Goal: Task Accomplishment & Management: Use online tool/utility

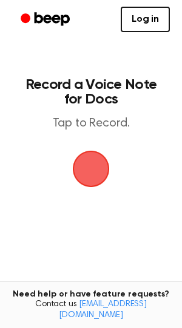
click at [88, 170] on span "button" at bounding box center [91, 169] width 44 height 44
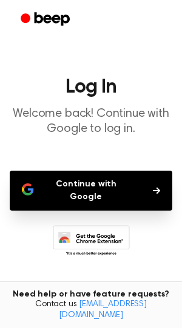
click at [89, 191] on button "Continue with Google" at bounding box center [91, 191] width 162 height 40
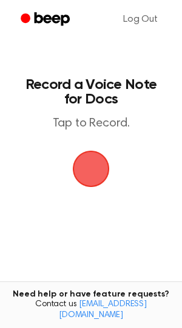
click at [90, 177] on span "button" at bounding box center [90, 169] width 39 height 39
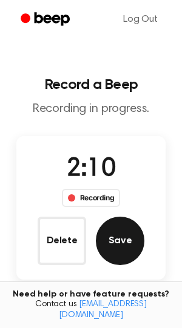
click at [113, 246] on button "Save" at bounding box center [120, 241] width 48 height 48
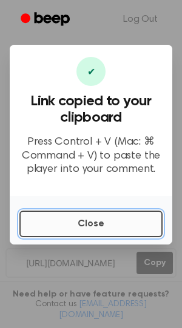
click at [82, 227] on button "Close" at bounding box center [90, 224] width 143 height 27
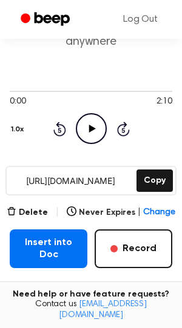
scroll to position [85, 0]
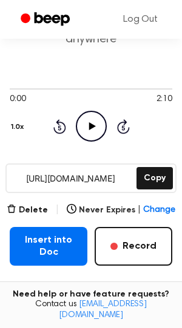
click at [82, 127] on icon "Play Audio" at bounding box center [91, 126] width 31 height 31
click at [28, 209] on button "Delete" at bounding box center [27, 210] width 41 height 13
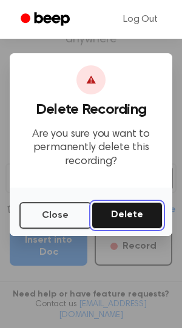
click at [116, 213] on button "Delete" at bounding box center [126, 215] width 71 height 27
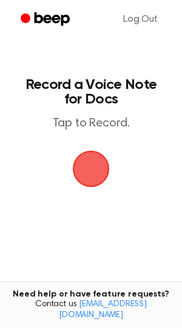
click at [91, 161] on span "button" at bounding box center [91, 169] width 52 height 52
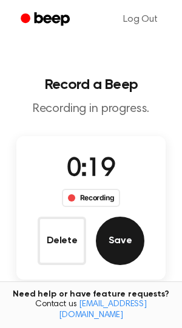
click at [124, 247] on button "Save" at bounding box center [120, 241] width 48 height 48
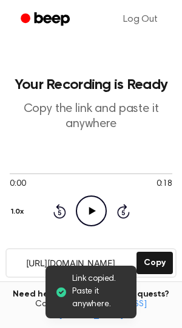
click at [90, 214] on icon "Play Audio" at bounding box center [91, 211] width 31 height 31
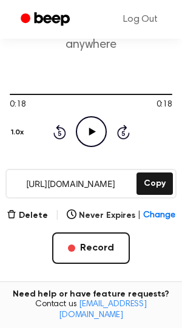
scroll to position [80, 0]
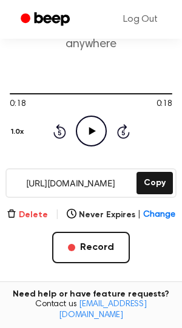
click at [30, 214] on button "Delete" at bounding box center [27, 215] width 41 height 13
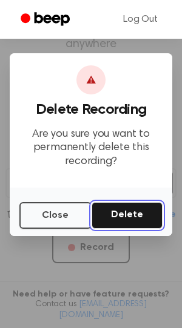
click at [135, 208] on button "Delete" at bounding box center [126, 215] width 71 height 27
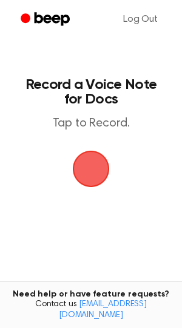
click at [84, 162] on span "button" at bounding box center [90, 169] width 39 height 39
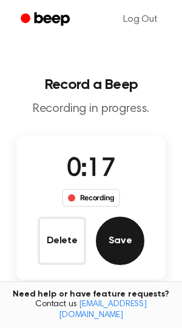
click at [109, 240] on button "Save" at bounding box center [120, 241] width 48 height 48
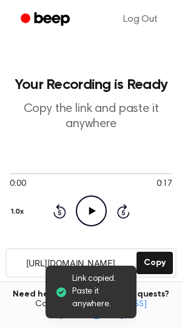
click at [86, 211] on icon "Play Audio" at bounding box center [91, 211] width 31 height 31
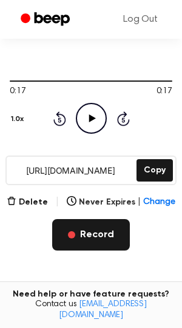
scroll to position [95, 0]
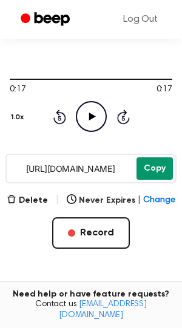
click at [153, 173] on button "Copy" at bounding box center [154, 169] width 36 height 22
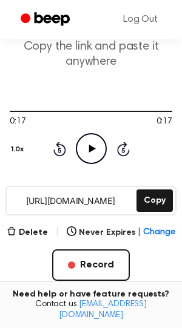
scroll to position [63, 0]
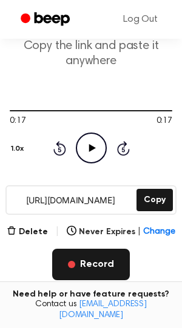
click at [95, 270] on button "Record" at bounding box center [91, 265] width 78 height 32
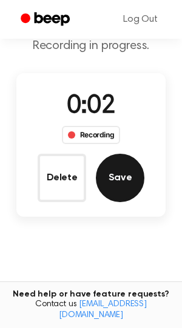
click at [125, 181] on button "Save" at bounding box center [120, 178] width 48 height 48
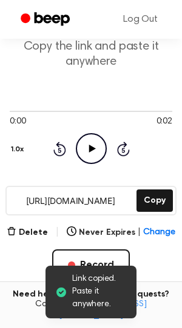
scroll to position [70, 0]
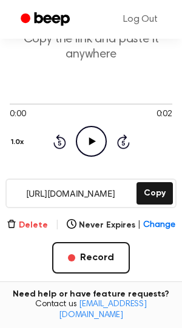
click at [41, 224] on button "Delete" at bounding box center [27, 225] width 41 height 13
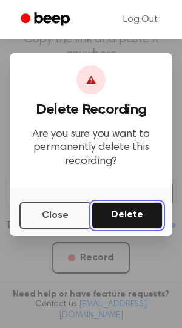
click at [113, 214] on button "Delete" at bounding box center [126, 215] width 71 height 27
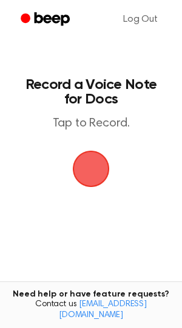
click at [85, 173] on span "button" at bounding box center [90, 169] width 39 height 39
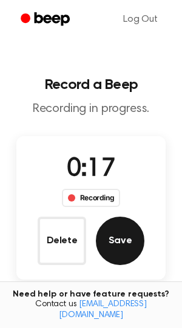
click at [115, 234] on button "Save" at bounding box center [120, 241] width 48 height 48
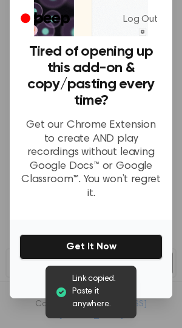
scroll to position [90, 0]
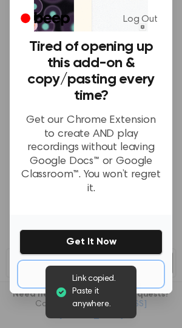
click at [111, 262] on button "No Thanks" at bounding box center [90, 274] width 143 height 24
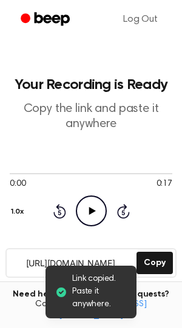
click at [88, 210] on icon at bounding box center [91, 211] width 7 height 8
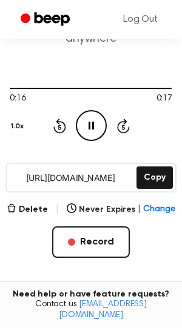
scroll to position [143, 0]
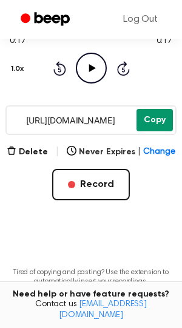
click at [152, 122] on button "Copy" at bounding box center [154, 120] width 36 height 22
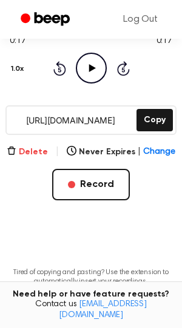
click at [30, 153] on button "Delete" at bounding box center [27, 152] width 41 height 13
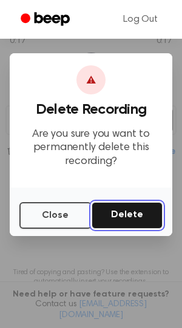
click at [143, 222] on button "Delete" at bounding box center [126, 215] width 71 height 27
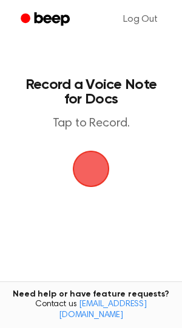
click at [90, 180] on span "button" at bounding box center [90, 168] width 47 height 47
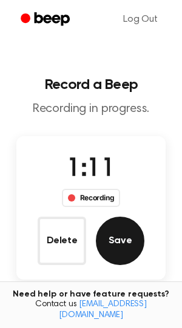
click at [118, 243] on button "Save" at bounding box center [120, 241] width 48 height 48
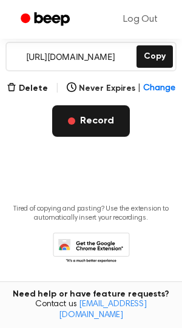
scroll to position [204, 0]
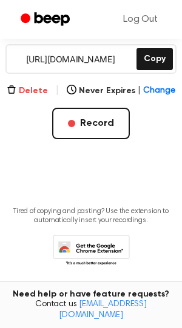
click at [39, 90] on button "Delete" at bounding box center [27, 91] width 41 height 13
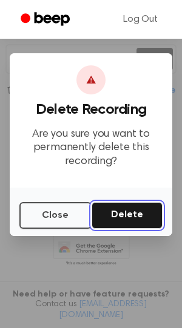
click at [144, 209] on button "Delete" at bounding box center [126, 215] width 71 height 27
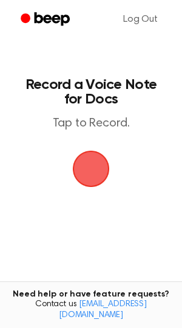
click at [90, 170] on span "button" at bounding box center [91, 169] width 37 height 37
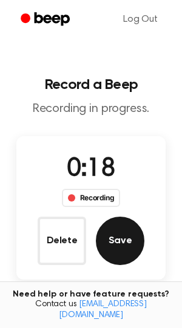
click at [113, 241] on button "Save" at bounding box center [120, 241] width 48 height 48
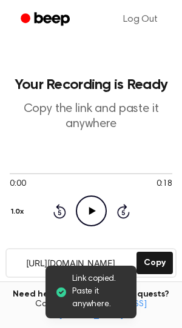
click at [90, 208] on icon at bounding box center [91, 211] width 7 height 8
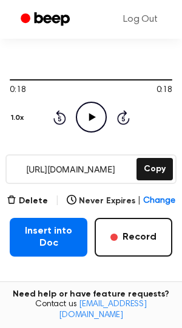
scroll to position [96, 0]
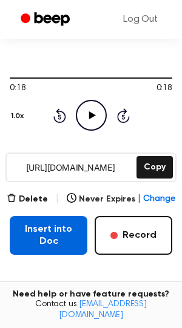
click at [55, 246] on button "Insert into Doc" at bounding box center [49, 235] width 78 height 39
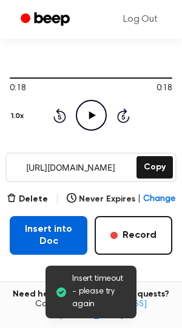
click at [42, 229] on button "Insert into Doc" at bounding box center [49, 235] width 78 height 39
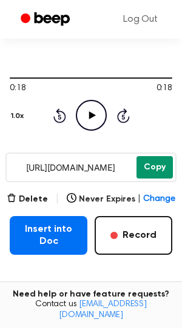
click at [144, 172] on button "Copy" at bounding box center [154, 167] width 36 height 22
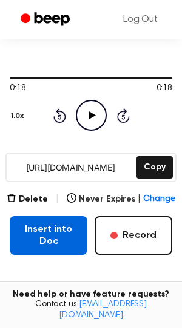
click at [48, 244] on button "Insert into Doc" at bounding box center [49, 235] width 78 height 39
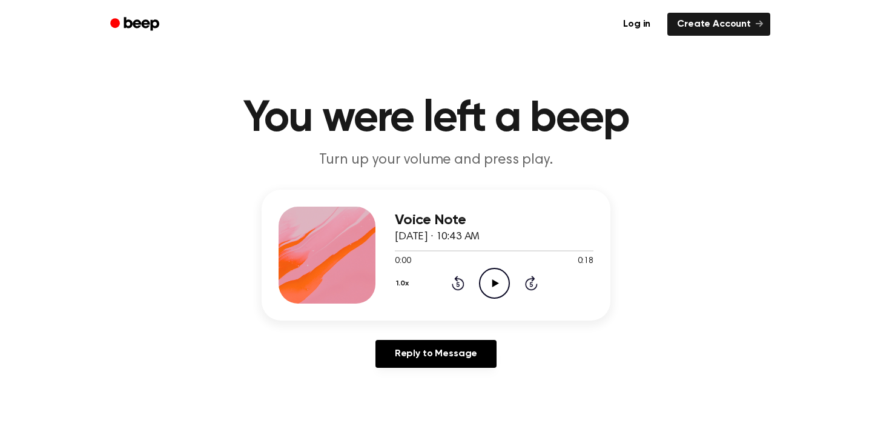
click at [492, 279] on icon at bounding box center [495, 283] width 7 height 8
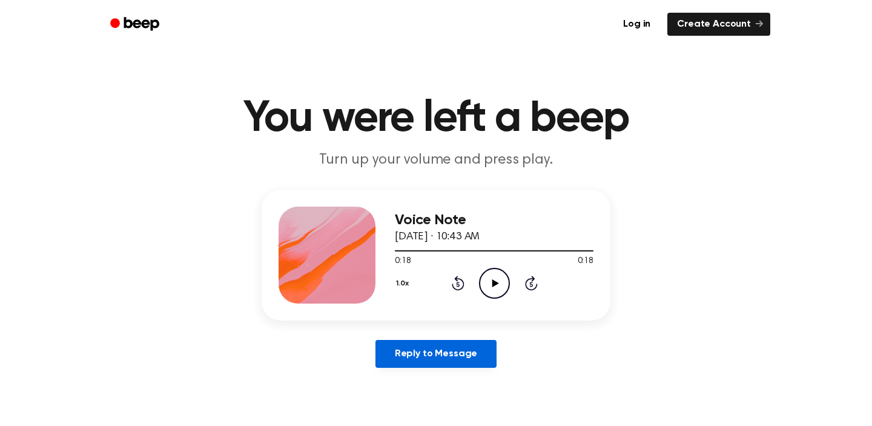
click at [451, 342] on link "Reply to Message" at bounding box center [436, 354] width 121 height 28
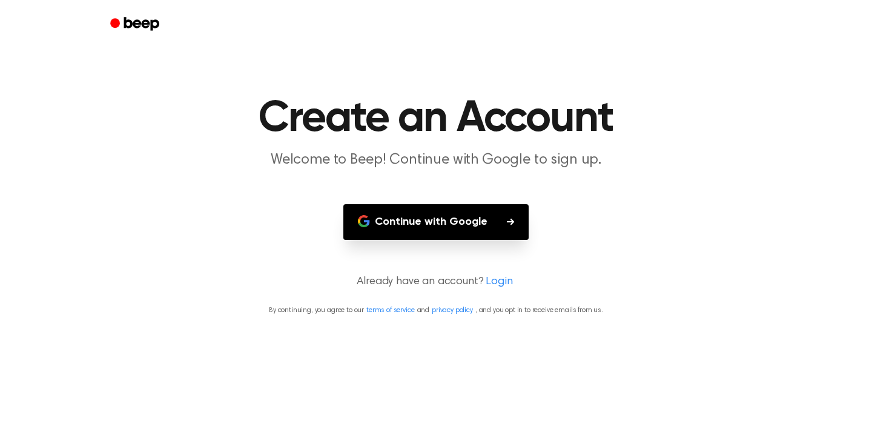
click at [485, 224] on button "Continue with Google" at bounding box center [435, 222] width 185 height 36
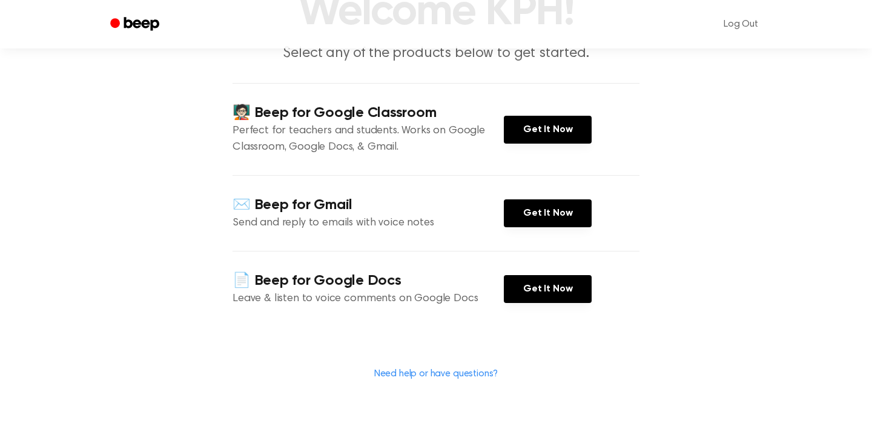
scroll to position [114, 0]
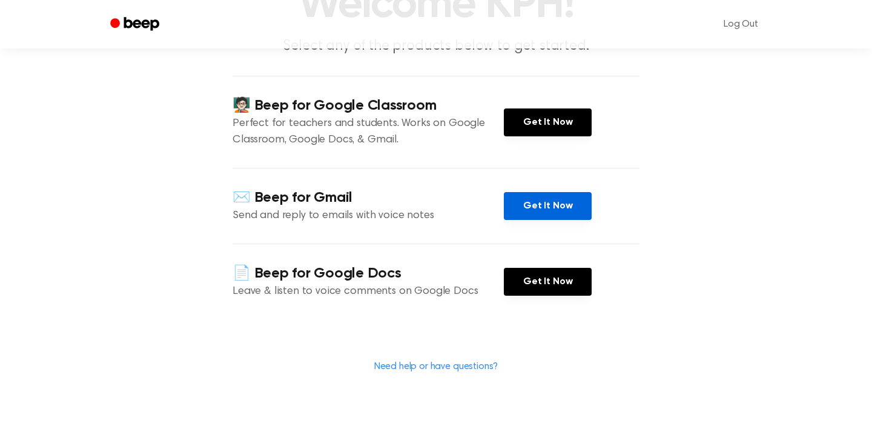
click at [549, 210] on link "Get It Now" at bounding box center [548, 206] width 88 height 28
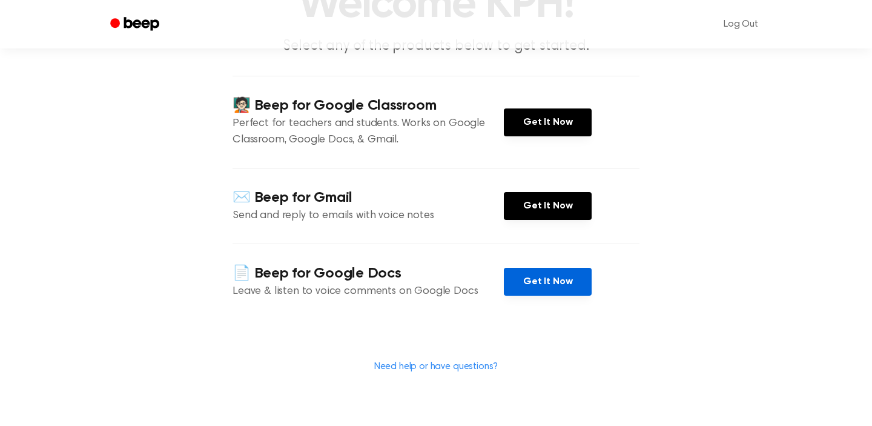
click at [546, 280] on link "Get It Now" at bounding box center [548, 282] width 88 height 28
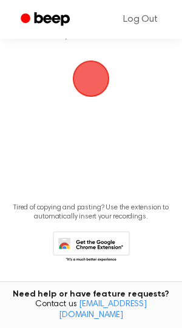
scroll to position [99, 0]
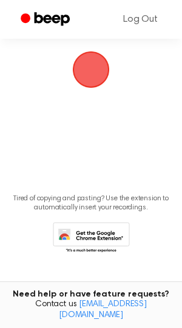
click at [91, 76] on span "button" at bounding box center [90, 69] width 51 height 51
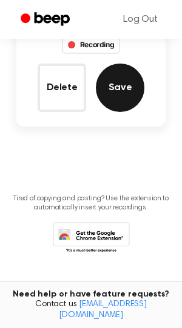
click at [120, 85] on button "Save" at bounding box center [120, 88] width 48 height 48
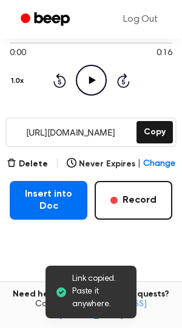
scroll to position [118, 0]
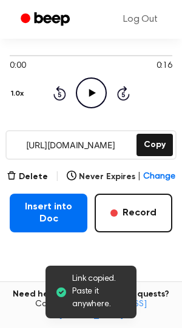
click at [90, 102] on icon "Play Audio" at bounding box center [91, 93] width 31 height 31
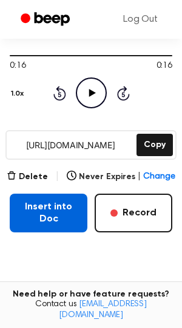
click at [42, 209] on button "Insert into Doc" at bounding box center [49, 213] width 78 height 39
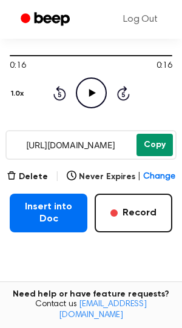
click at [140, 144] on button "Copy" at bounding box center [154, 145] width 36 height 22
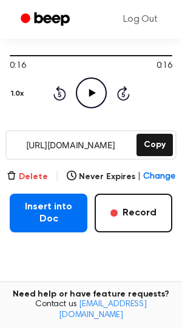
click at [34, 174] on button "Delete" at bounding box center [27, 177] width 41 height 13
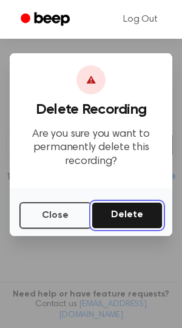
click at [138, 211] on button "Delete" at bounding box center [126, 215] width 71 height 27
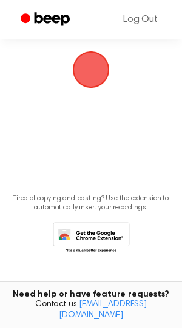
scroll to position [92, 0]
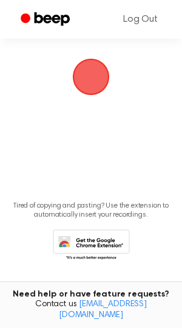
click at [78, 78] on span "button" at bounding box center [90, 76] width 67 height 67
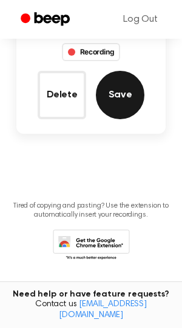
click at [122, 99] on button "Save" at bounding box center [120, 95] width 48 height 48
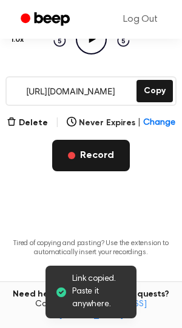
scroll to position [42, 0]
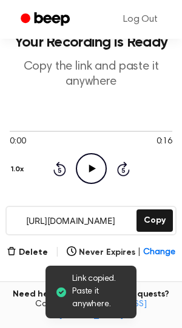
click at [84, 174] on icon "Play Audio" at bounding box center [91, 168] width 31 height 31
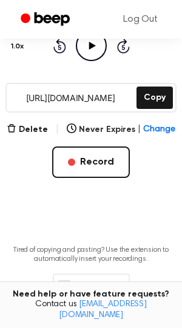
scroll to position [165, 0]
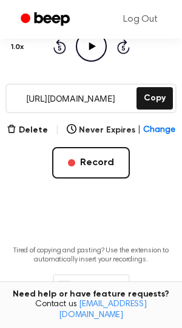
click at [114, 96] on input "https://beep.audio/P45rdzA" at bounding box center [70, 98] width 127 height 27
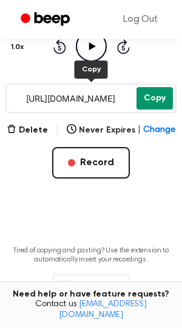
click at [146, 98] on button "Copy" at bounding box center [154, 98] width 36 height 22
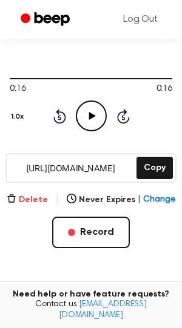
scroll to position [96, 0]
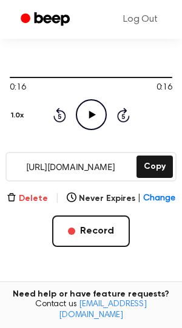
click at [43, 199] on button "Delete" at bounding box center [27, 199] width 41 height 13
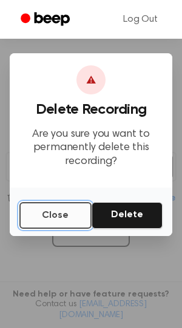
click at [48, 216] on button "Close" at bounding box center [55, 215] width 72 height 27
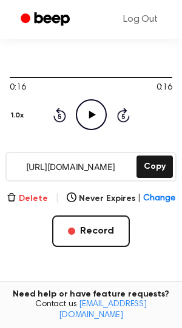
click at [33, 200] on button "Delete" at bounding box center [27, 199] width 41 height 13
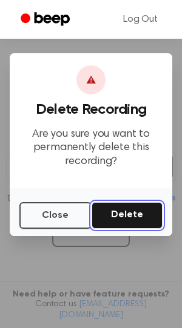
click at [118, 209] on button "Delete" at bounding box center [126, 215] width 71 height 27
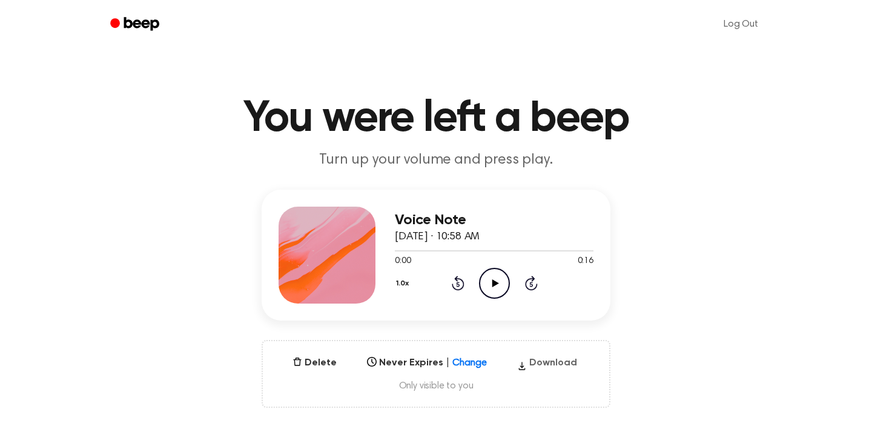
click at [539, 367] on button "Download" at bounding box center [548, 365] width 70 height 19
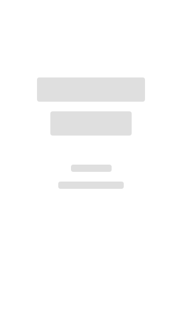
scroll to position [99, 0]
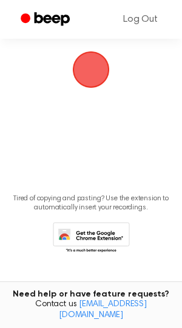
click at [96, 77] on span "button" at bounding box center [90, 69] width 41 height 41
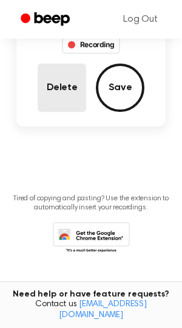
click at [62, 86] on button "Delete" at bounding box center [62, 88] width 48 height 48
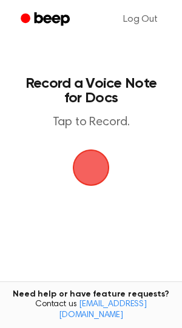
scroll to position [2, 0]
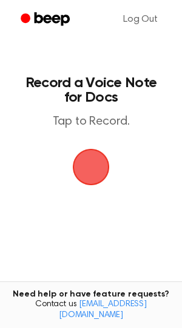
click at [90, 158] on span "button" at bounding box center [90, 167] width 39 height 39
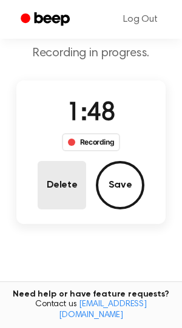
click at [67, 186] on button "Delete" at bounding box center [62, 185] width 48 height 48
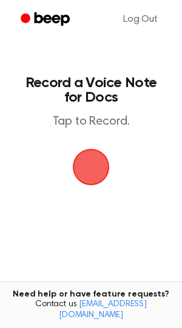
click at [92, 164] on span "button" at bounding box center [90, 167] width 45 height 45
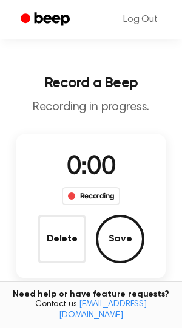
scroll to position [56, 0]
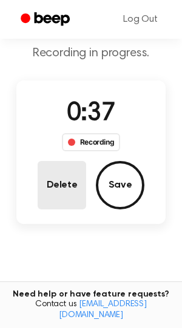
click at [59, 180] on button "Delete" at bounding box center [62, 185] width 48 height 48
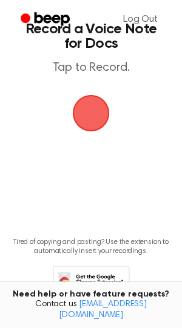
scroll to position [2, 0]
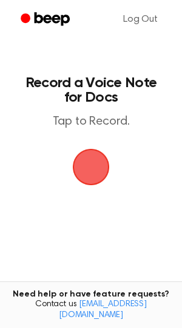
click at [98, 173] on span "button" at bounding box center [90, 167] width 45 height 45
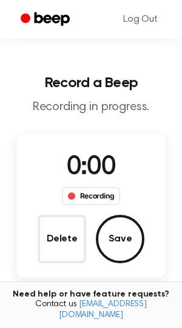
scroll to position [56, 0]
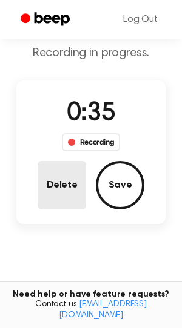
click at [69, 181] on button "Delete" at bounding box center [62, 185] width 48 height 48
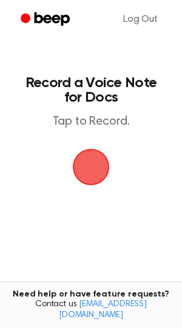
click at [84, 169] on span "button" at bounding box center [90, 167] width 59 height 59
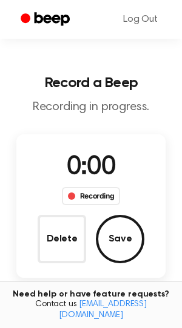
scroll to position [56, 0]
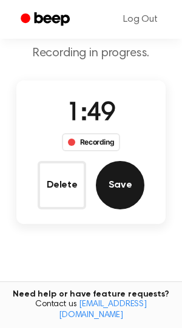
click at [122, 185] on button "Save" at bounding box center [120, 185] width 48 height 48
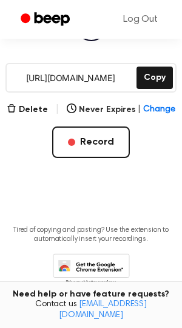
scroll to position [217, 0]
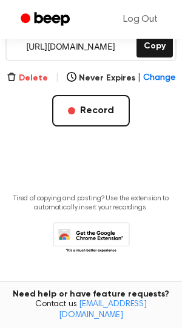
click at [37, 72] on button "Delete" at bounding box center [27, 78] width 41 height 13
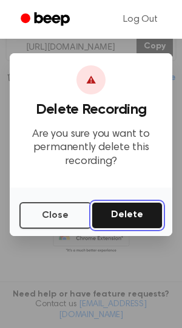
click at [127, 219] on button "Delete" at bounding box center [126, 215] width 71 height 27
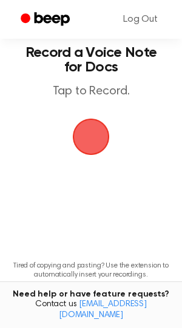
scroll to position [30, 0]
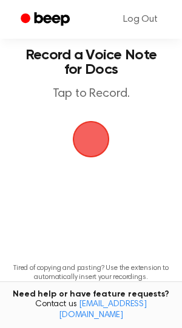
click at [88, 125] on span "button" at bounding box center [91, 139] width 50 height 50
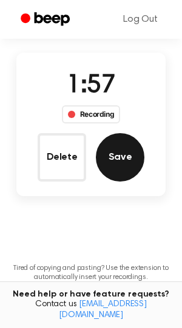
click at [113, 165] on button "Save" at bounding box center [120, 157] width 48 height 48
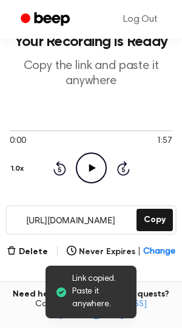
scroll to position [71, 0]
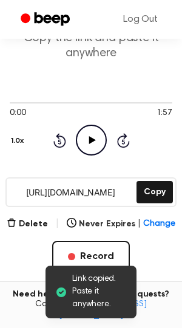
click at [90, 133] on icon "Play Audio" at bounding box center [91, 140] width 31 height 31
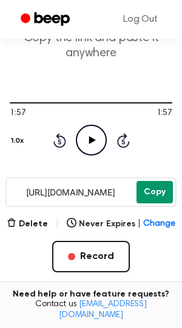
click at [153, 191] on button "Copy" at bounding box center [154, 192] width 36 height 22
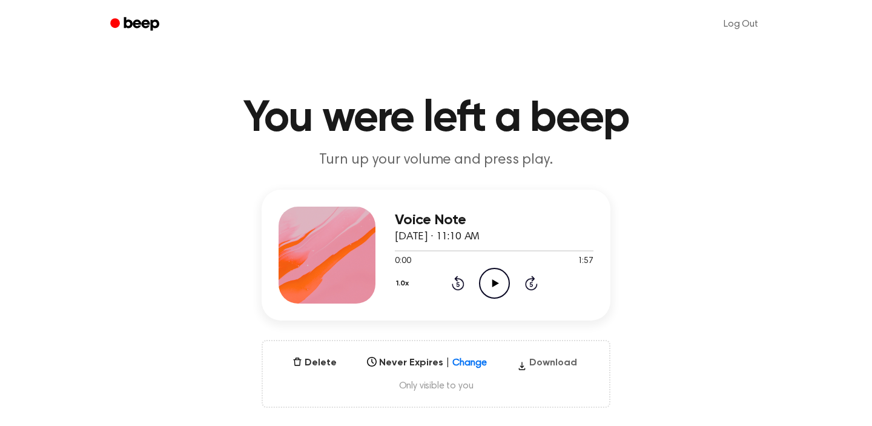
click at [542, 364] on button "Download" at bounding box center [548, 365] width 70 height 19
